Goal: Navigation & Orientation: Find specific page/section

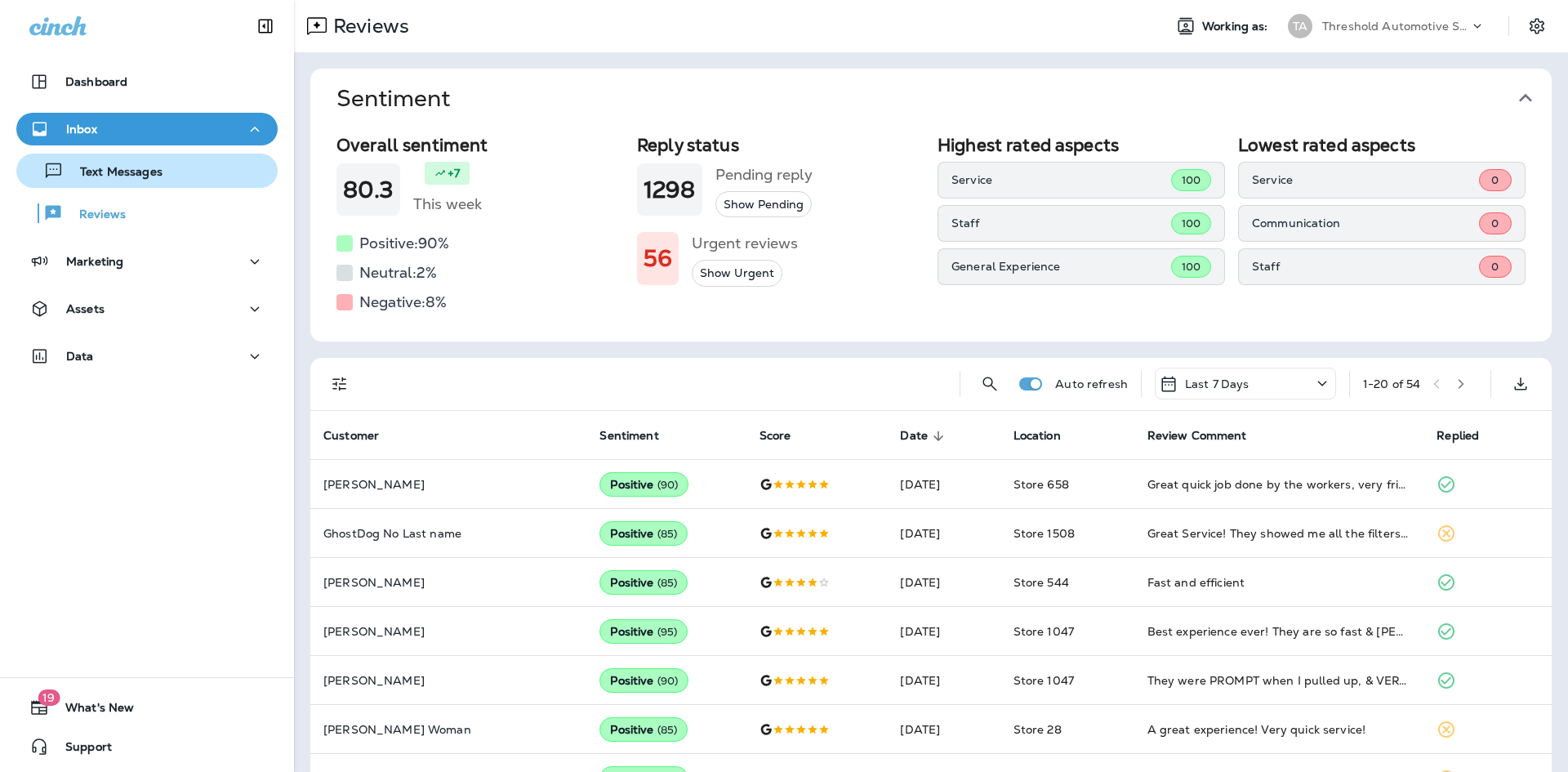
scroll to position [164, 0]
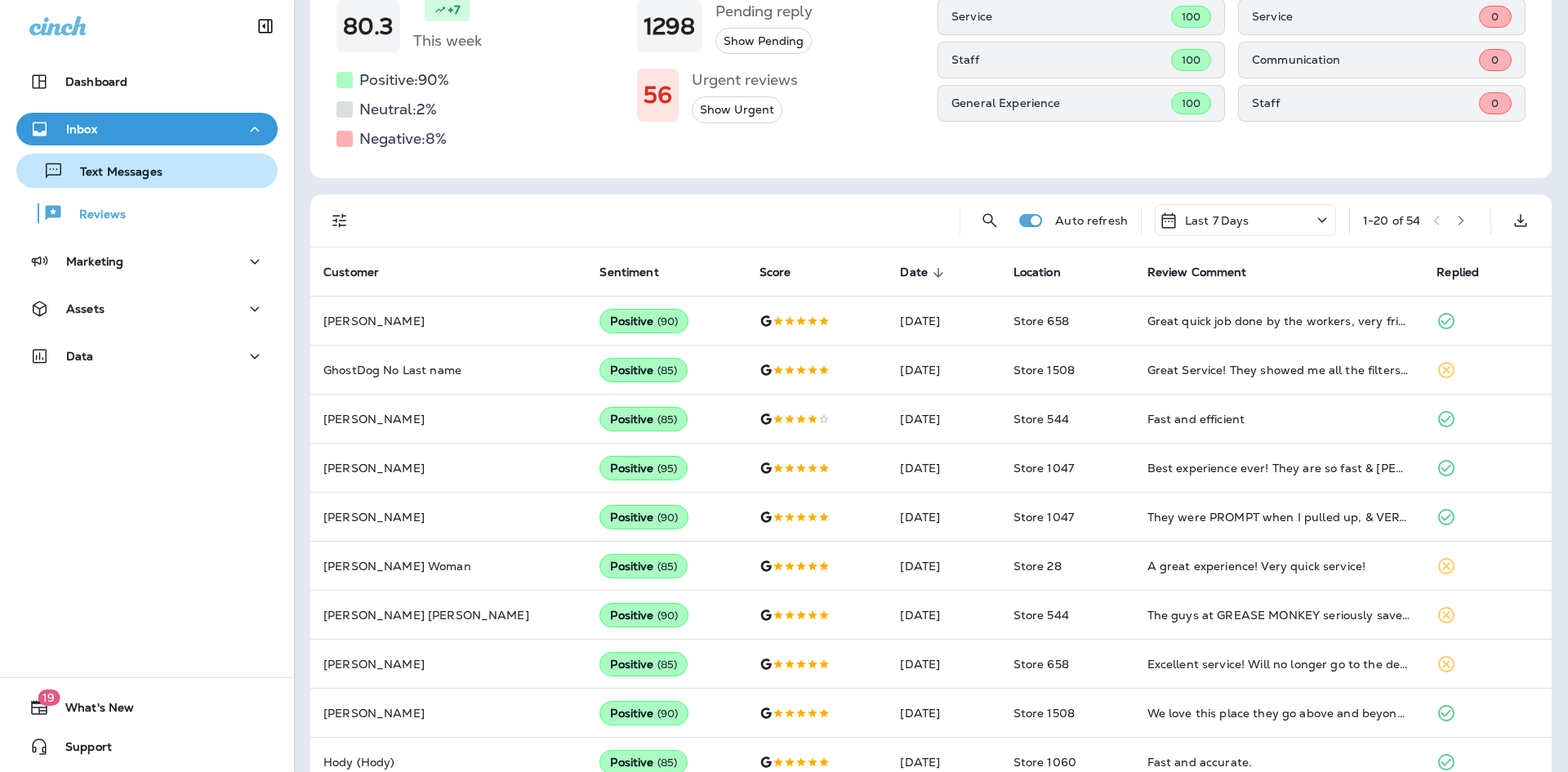
click at [161, 165] on div "Text Messages" at bounding box center [147, 171] width 248 height 25
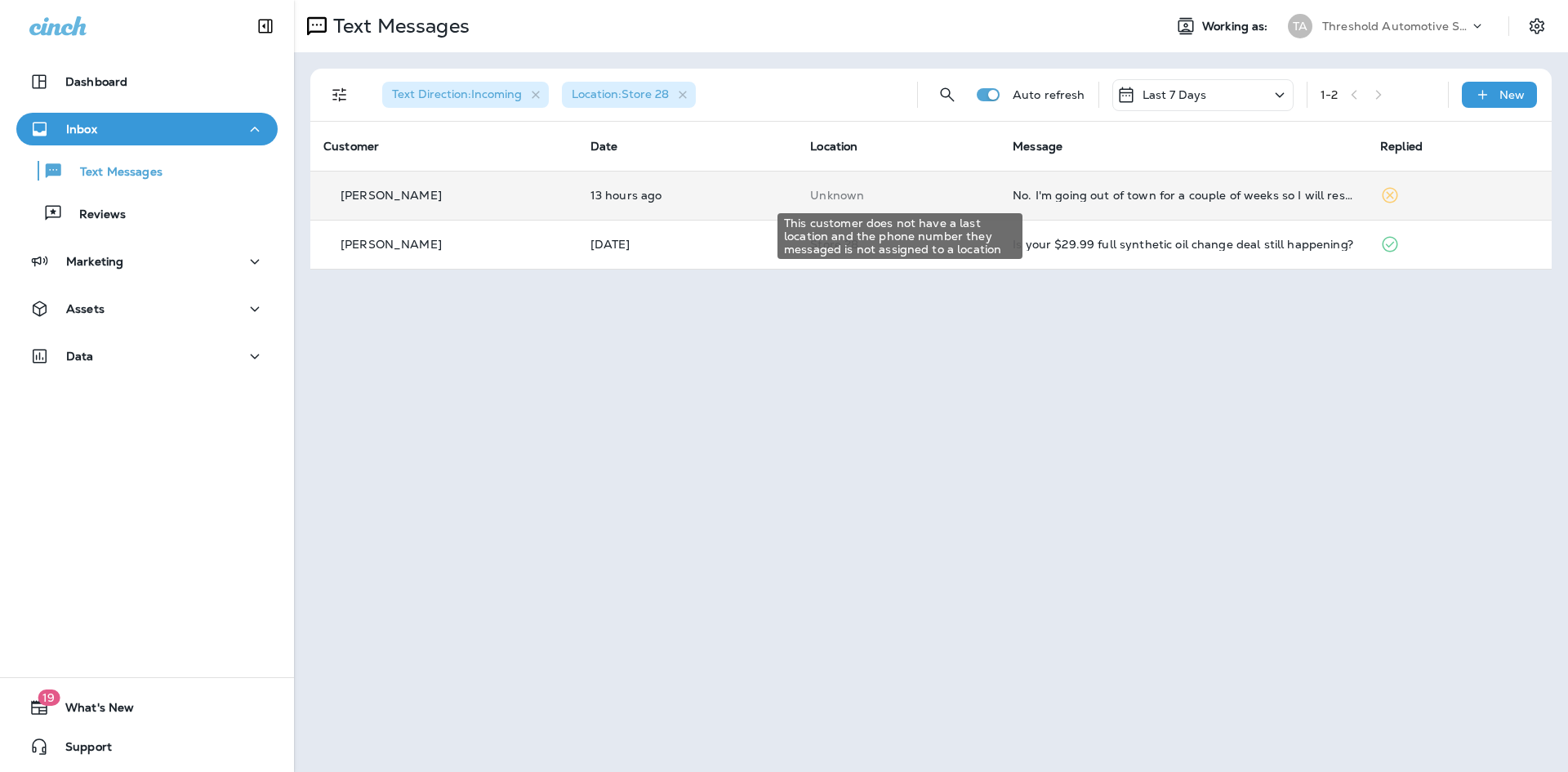
click at [933, 200] on p "Unknown" at bounding box center [898, 195] width 177 height 13
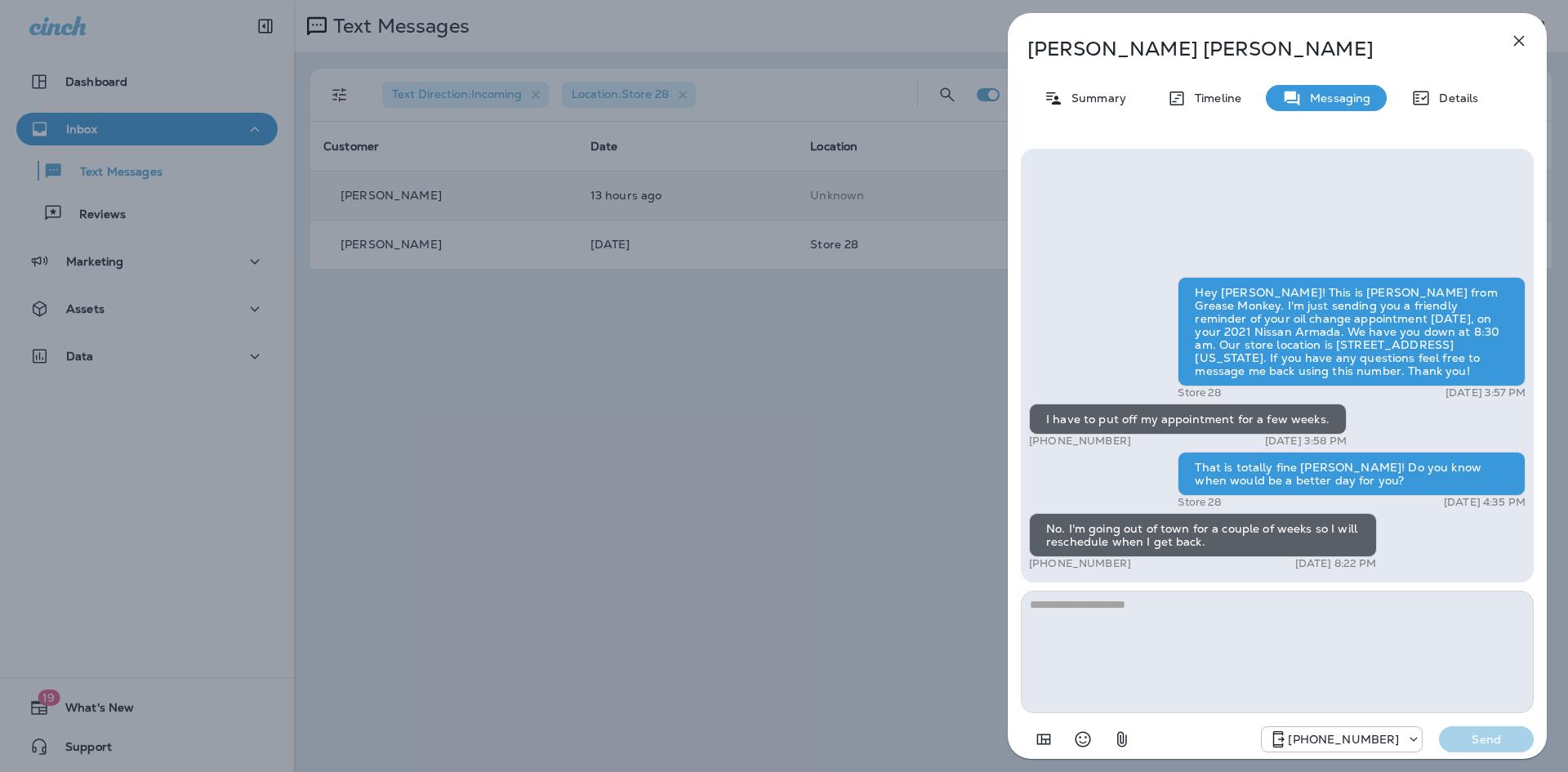
click at [1525, 36] on icon "button" at bounding box center [1519, 40] width 19 height 19
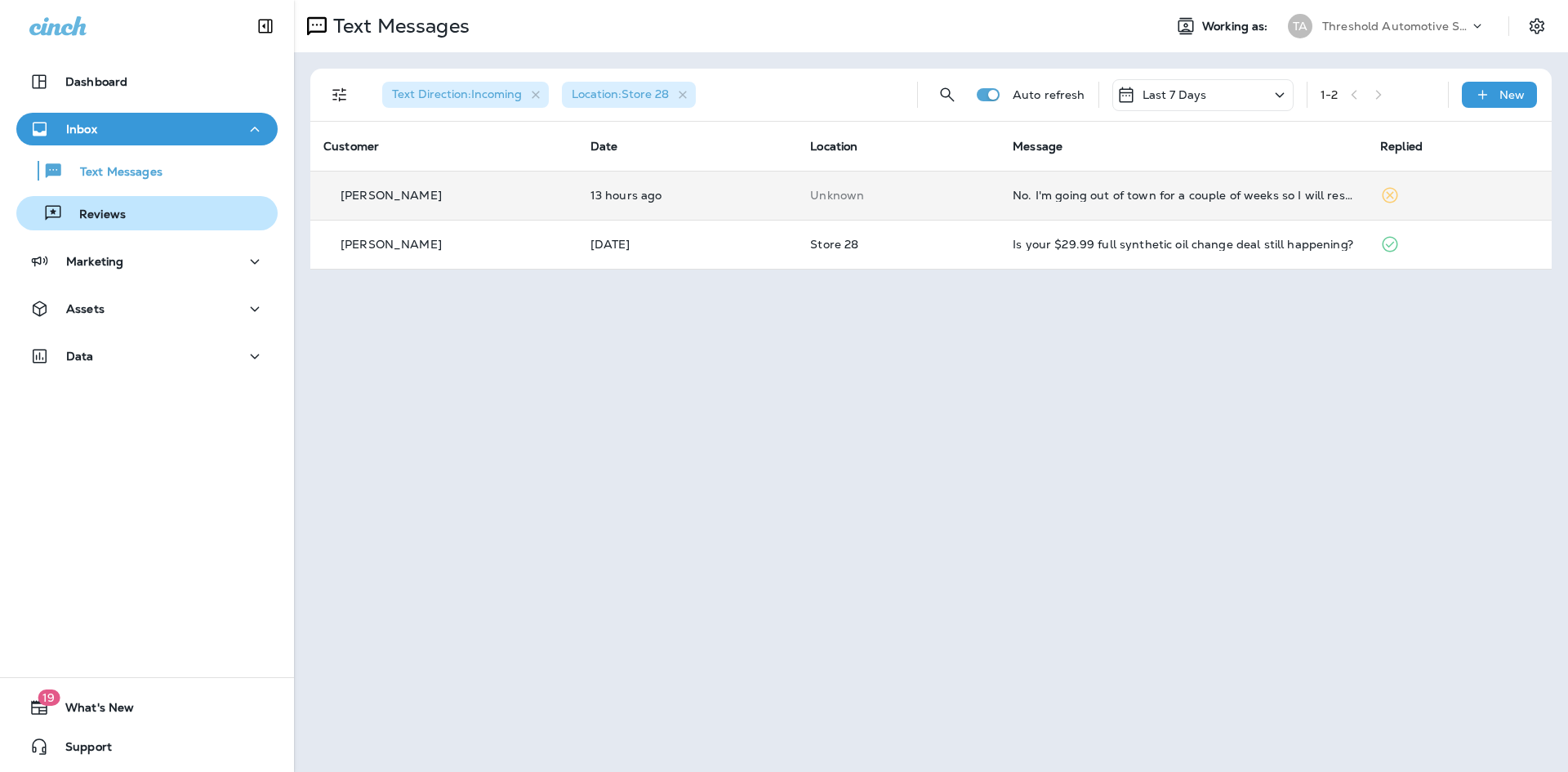
click at [141, 217] on div "Reviews" at bounding box center [147, 214] width 248 height 25
